Goal: Information Seeking & Learning: Find specific fact

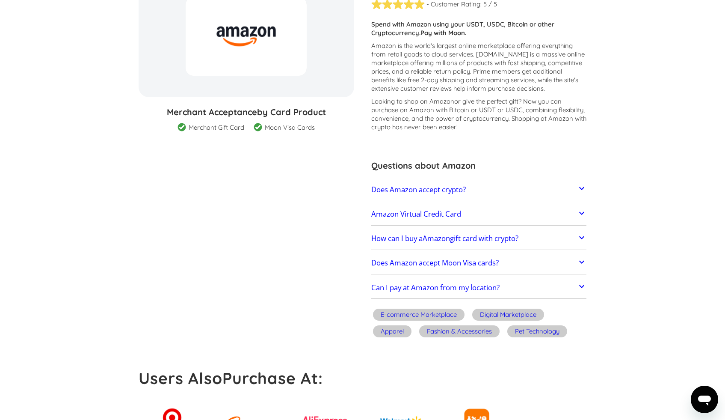
scroll to position [109, 0]
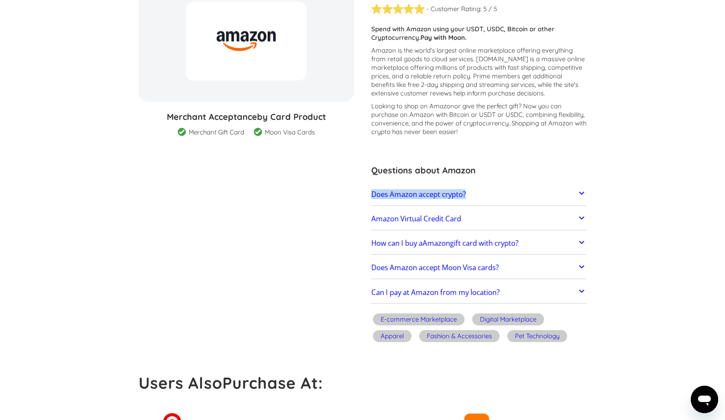
drag, startPoint x: 363, startPoint y: 193, endPoint x: 471, endPoint y: 193, distance: 108.2
click at [471, 193] on div "Amazon - Customer Rating: ( 🏅 🛡️ 🏅&🛡️ ) 1 5 1.5 2 2.5 3 3.5 4 4.5 5 / 5 Custome…" at bounding box center [475, 162] width 224 height 365
copy h2 "Does Amazon accept crypto?"
drag, startPoint x: 362, startPoint y: 220, endPoint x: 367, endPoint y: 226, distance: 7.6
click at [430, 222] on div "Amazon - Customer Rating: ( 🏅 🛡️ 🏅&🛡️ ) 1 5 1.5 2 2.5 3 3.5 4 4.5 5 / 5 Custome…" at bounding box center [475, 162] width 224 height 365
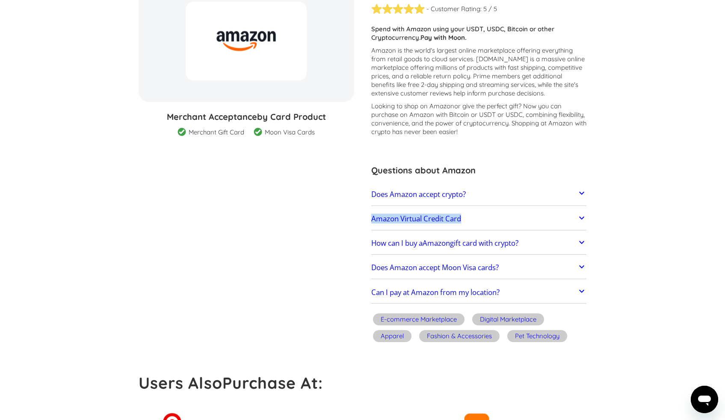
drag, startPoint x: 367, startPoint y: 219, endPoint x: 466, endPoint y: 219, distance: 99.7
click at [466, 219] on div "Amazon - Customer Rating: ( 🏅 🛡️ 🏅&🛡️ ) 1 5 1.5 2 2.5 3 3.5 4 4.5 5 / 5 Custome…" at bounding box center [475, 162] width 224 height 365
copy h2 "Amazon Virtual Credit Card"
drag, startPoint x: 364, startPoint y: 243, endPoint x: 525, endPoint y: 244, distance: 160.4
click at [525, 244] on div "Amazon - Customer Rating: ( 🏅 🛡️ 🏅&🛡️ ) 1 5 1.5 2 2.5 3 3.5 4 4.5 5 / 5 Custome…" at bounding box center [475, 162] width 224 height 365
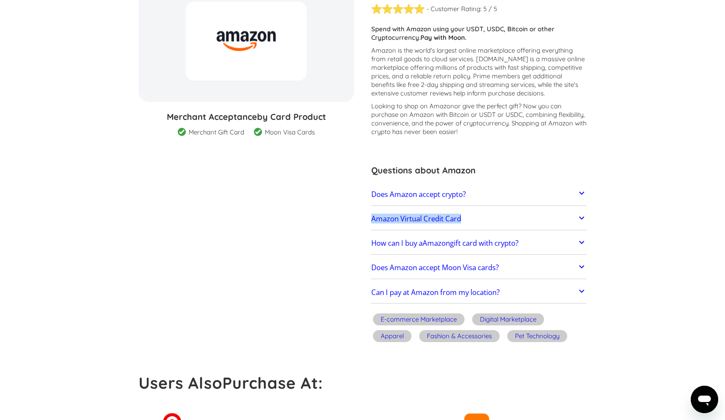
copy h2 "How can I buy a Amazon gift card with crypto?"
drag, startPoint x: 364, startPoint y: 267, endPoint x: 503, endPoint y: 267, distance: 139.0
click at [503, 267] on div "Amazon - Customer Rating: ( 🏅 🛡️ 🏅&🛡️ ) 1 5 1.5 2 2.5 3 3.5 4 4.5 5 / 5 Custome…" at bounding box center [475, 162] width 224 height 365
copy h2 "Does Amazon accept Moon Visa cards?"
drag, startPoint x: 366, startPoint y: 294, endPoint x: 502, endPoint y: 291, distance: 136.1
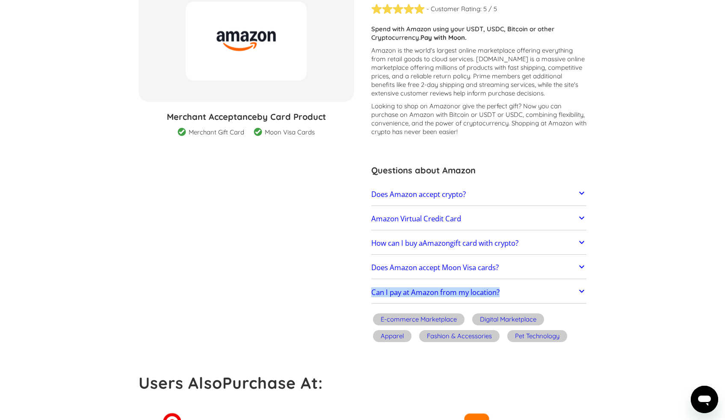
click at [502, 291] on div "Amazon - Customer Rating: ( 🏅 🛡️ 🏅&🛡️ ) 1 5 1.5 2 2.5 3 3.5 4 4.5 5 / 5 Custome…" at bounding box center [475, 162] width 224 height 365
copy h2 "Can I pay at Amazon from my location?"
click at [486, 293] on h2 "Can I pay at Amazon from my location?" at bounding box center [435, 292] width 128 height 9
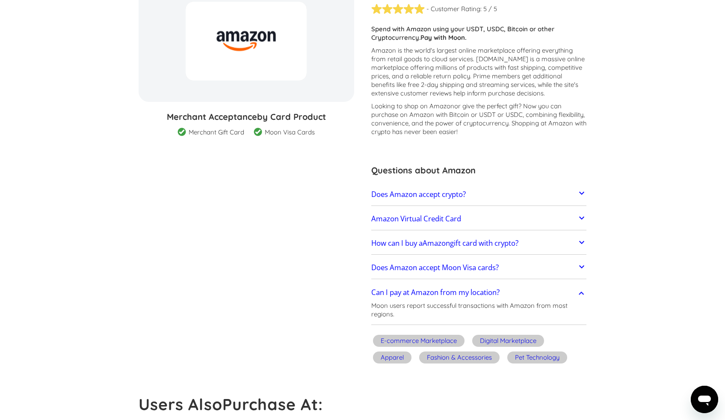
click at [486, 293] on h2 "Can I pay at Amazon from my location?" at bounding box center [435, 292] width 128 height 9
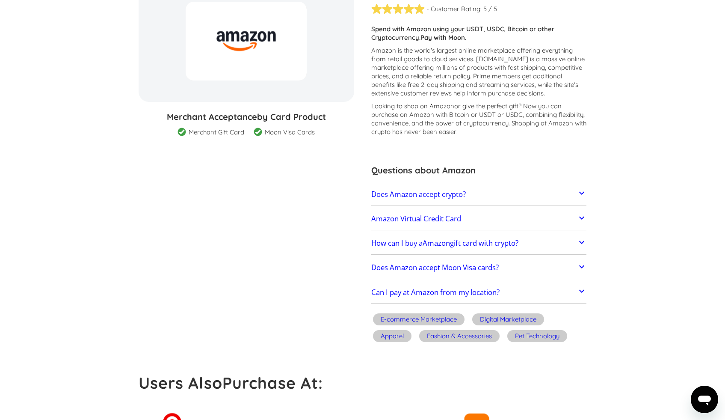
click at [338, 278] on section "Amazon 0 % GIFT CARD DISCOUNT Merchant Acceptance by Card Product Merchant Gift…" at bounding box center [363, 162] width 448 height 365
click at [406, 267] on h2 "Does Amazon accept Moon Visa cards?" at bounding box center [434, 267] width 127 height 9
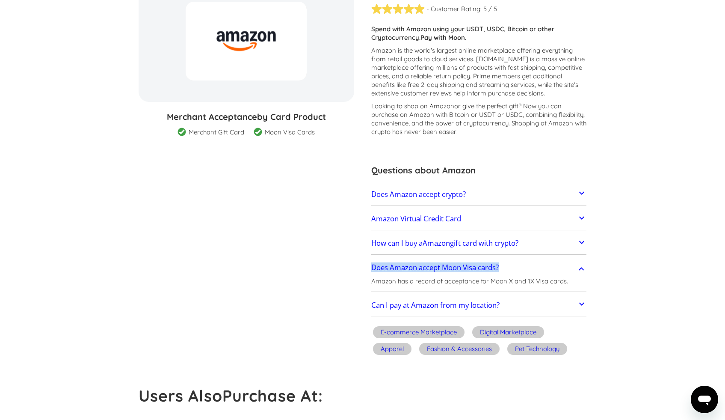
drag, startPoint x: 367, startPoint y: 267, endPoint x: 502, endPoint y: 264, distance: 134.8
click at [502, 264] on div "Amazon - Customer Rating: ( 🏅 🛡️ 🏅&🛡️ ) 1 5 1.5 2 2.5 3 3.5 4 4.5 5 / 5 Custome…" at bounding box center [475, 169] width 224 height 378
copy h2 "Does Amazon accept Moon Visa cards?"
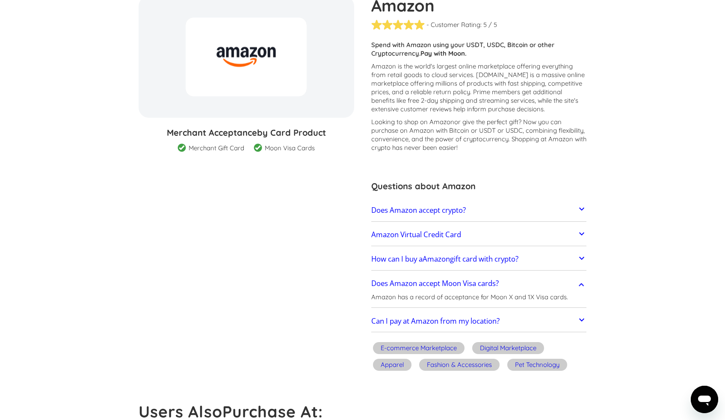
scroll to position [0, 0]
